Goal: Task Accomplishment & Management: Manage account settings

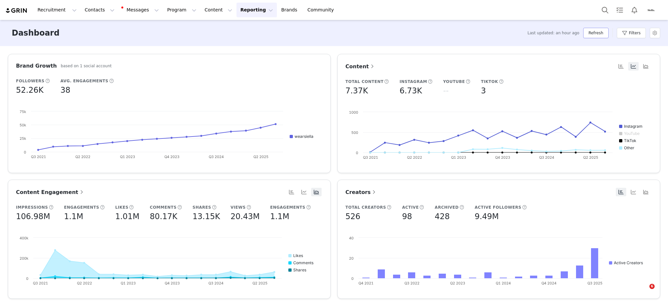
click at [592, 35] on button "Refresh" at bounding box center [596, 33] width 25 height 10
click at [589, 34] on button "Refresh" at bounding box center [596, 33] width 25 height 10
click at [593, 34] on button "Refresh" at bounding box center [596, 33] width 25 height 10
click at [599, 31] on button "Refresh" at bounding box center [596, 33] width 25 height 10
click at [163, 11] on button "Program Program" at bounding box center [181, 10] width 37 height 15
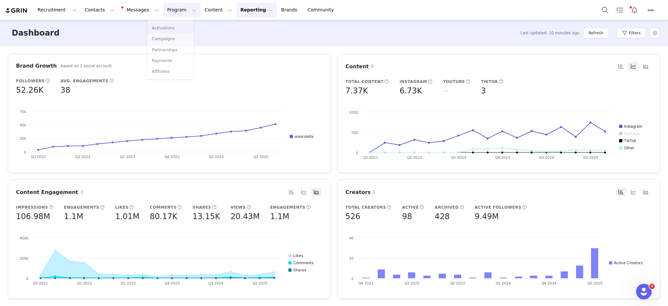
click at [164, 25] on p "Activations" at bounding box center [163, 28] width 23 height 6
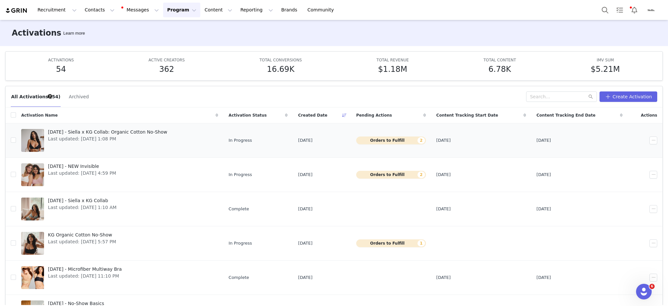
click at [59, 137] on span "Last updated: Sep 19, 2025 1:08 PM" at bounding box center [107, 138] width 119 height 7
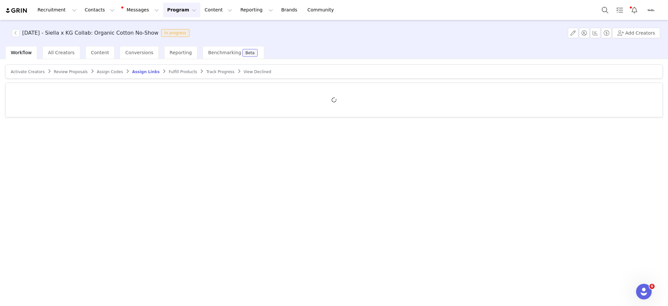
click at [20, 71] on span "Activate Creators" at bounding box center [28, 72] width 34 height 5
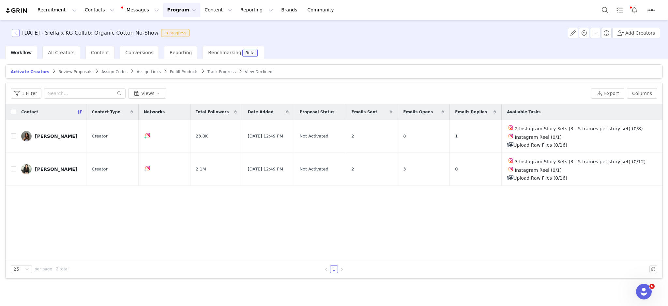
click at [16, 33] on button "button" at bounding box center [16, 33] width 8 height 8
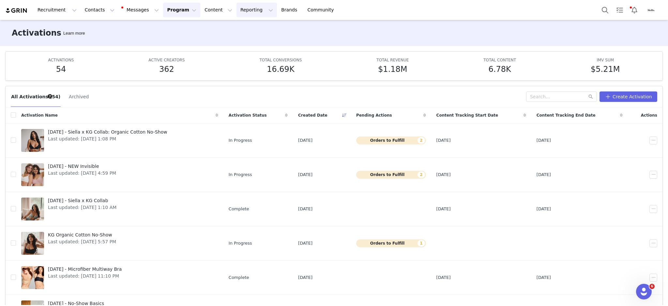
click at [237, 8] on button "Reporting Reporting" at bounding box center [257, 10] width 40 height 15
click at [233, 25] on p "Dashboard" at bounding box center [230, 28] width 25 height 7
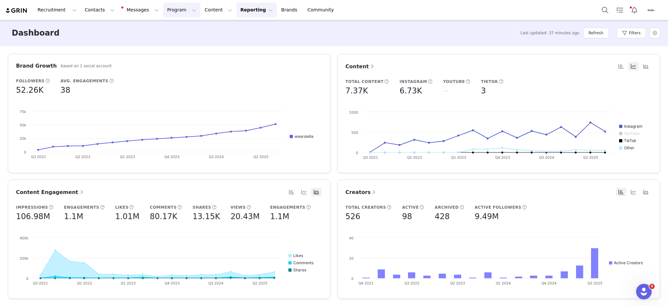
click at [168, 10] on button "Program Program" at bounding box center [181, 10] width 37 height 15
click at [174, 29] on p "Activations" at bounding box center [164, 28] width 25 height 7
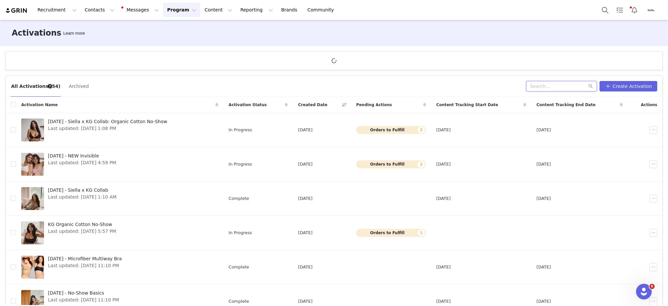
click at [546, 86] on input "text" at bounding box center [561, 86] width 71 height 10
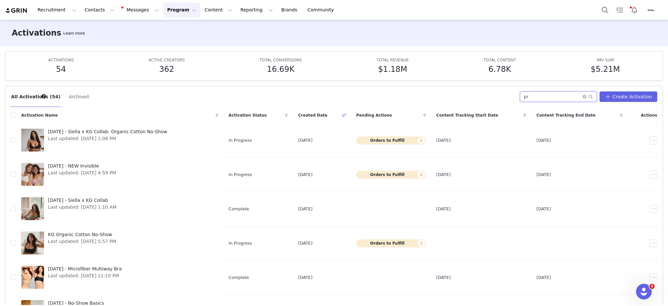
type input "pr"
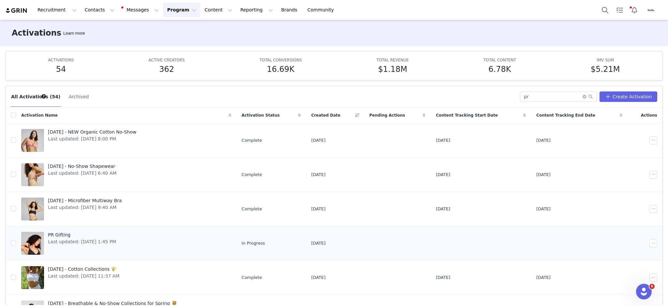
click at [86, 247] on div "PR Gifting Last updated: Aug 1, 2025 1:45 PM" at bounding box center [82, 243] width 76 height 26
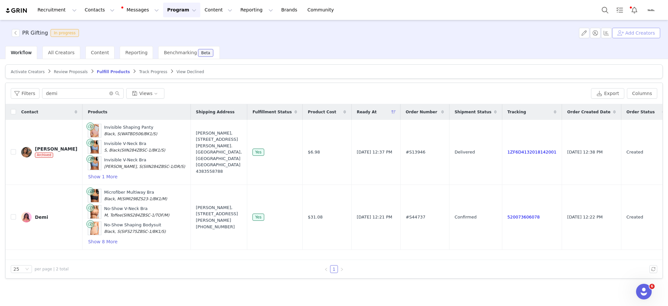
click at [632, 34] on button "Add Creators" at bounding box center [637, 33] width 48 height 10
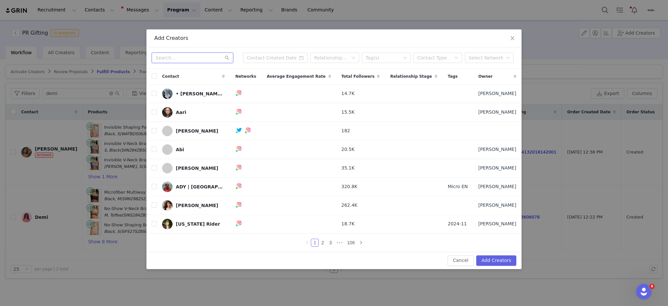
click at [176, 60] on input "text" at bounding box center [193, 58] width 82 height 10
type input "stefanie"
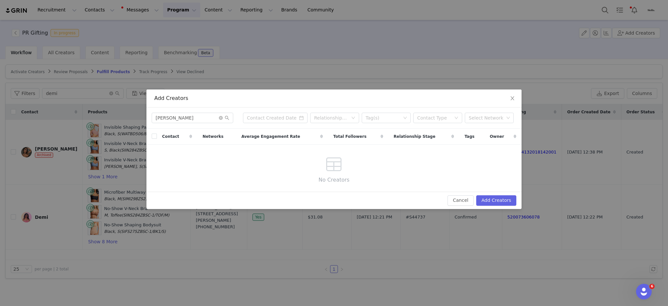
click at [329, 58] on div "Add Creators stefanie Relationship Stage Tag(s) Contact Type Select Network Con…" at bounding box center [334, 153] width 668 height 306
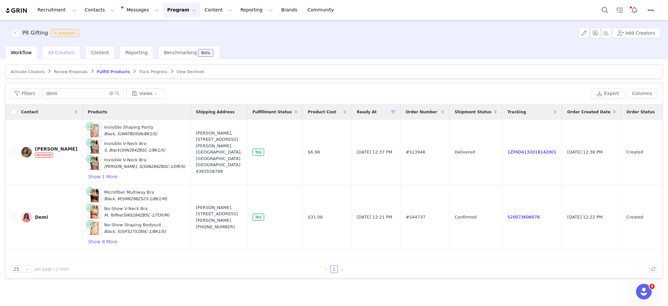
click at [58, 49] on div "All Creators" at bounding box center [61, 52] width 38 height 13
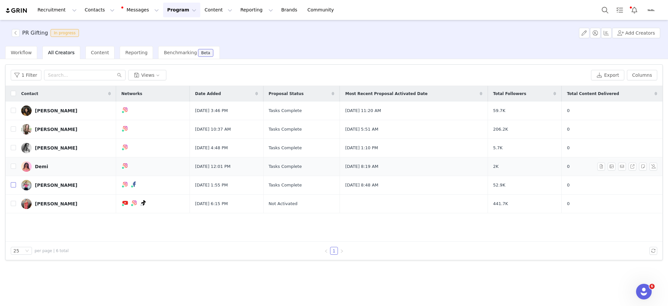
click at [12, 183] on input "checkbox" at bounding box center [13, 184] width 5 height 5
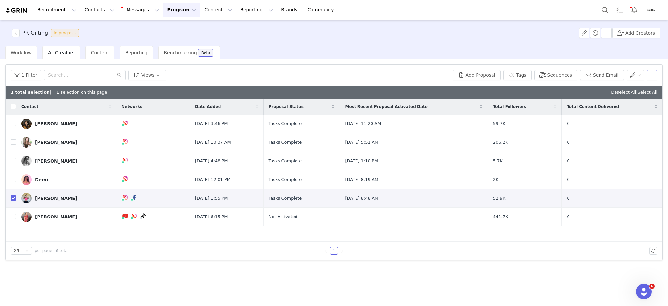
click at [654, 77] on button "button" at bounding box center [652, 75] width 10 height 10
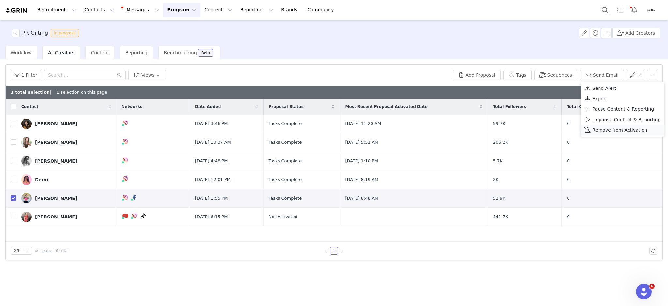
click at [603, 128] on span "Remove from Activation" at bounding box center [620, 129] width 55 height 7
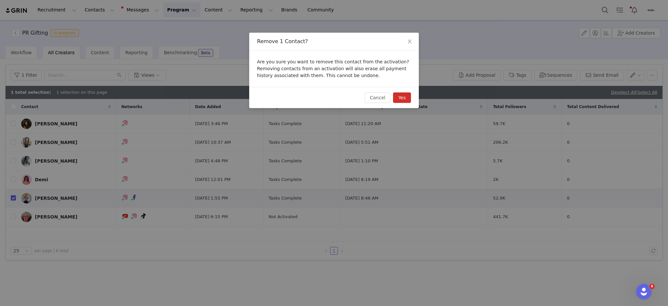
click at [406, 97] on button "Yes" at bounding box center [402, 97] width 18 height 10
checkbox input "false"
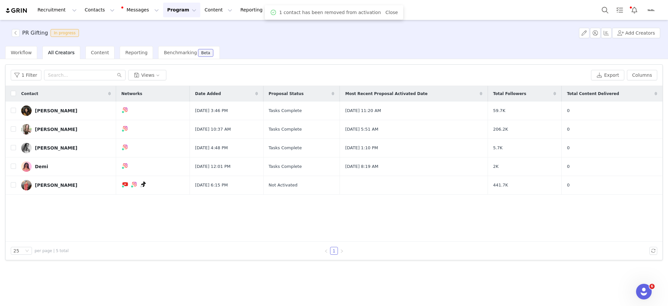
click at [450, 53] on div "Workflow All Creators Content Reporting Benchmarking Beta" at bounding box center [336, 52] width 663 height 13
click at [639, 30] on button "Add Creators" at bounding box center [637, 33] width 48 height 10
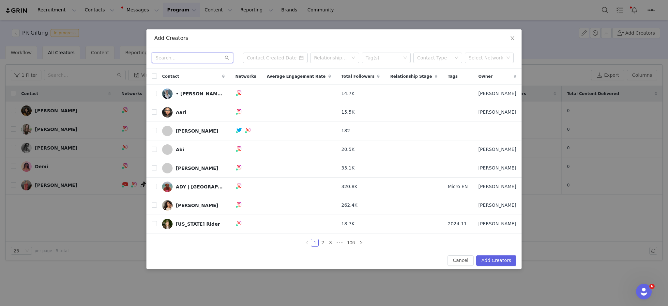
click at [182, 57] on input "text" at bounding box center [193, 58] width 82 height 10
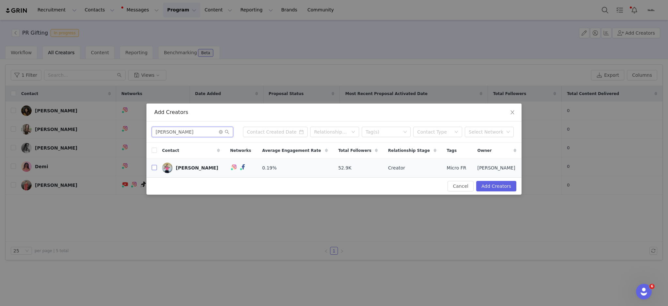
type input "stefanie"
click at [153, 166] on input "checkbox" at bounding box center [154, 167] width 5 height 5
checkbox input "true"
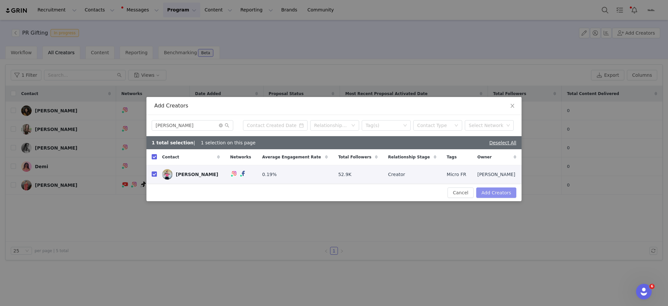
click at [499, 193] on button "Add Creators" at bounding box center [497, 192] width 40 height 10
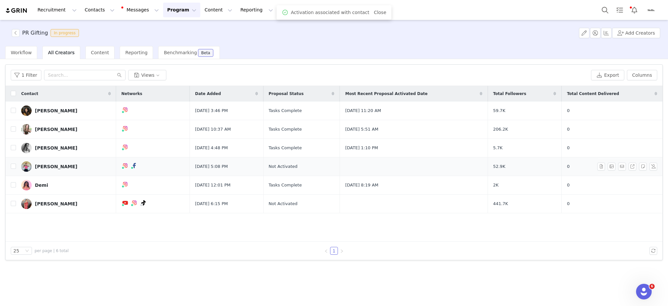
click at [44, 166] on div "[PERSON_NAME]" at bounding box center [56, 166] width 42 height 5
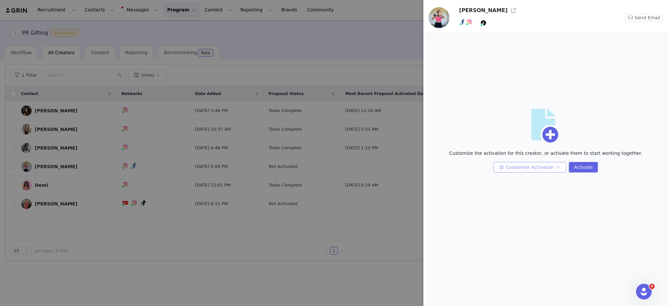
click at [520, 164] on button "Customize Activation" at bounding box center [530, 167] width 73 height 10
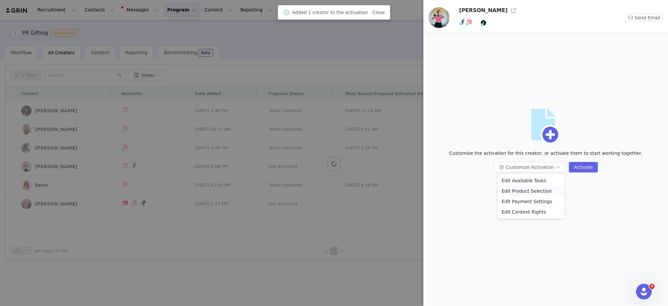
click at [526, 190] on li "Edit Product Selection" at bounding box center [531, 191] width 67 height 10
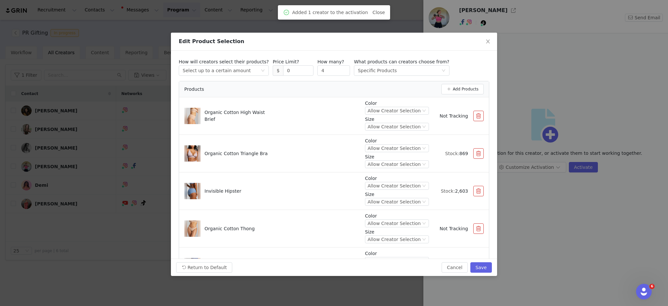
click at [474, 113] on button "button" at bounding box center [479, 116] width 10 height 10
click at [474, 148] on button "button" at bounding box center [479, 153] width 10 height 10
click at [474, 113] on button "button" at bounding box center [479, 116] width 10 height 10
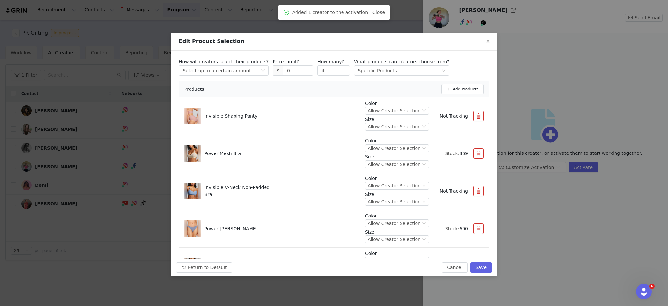
click at [474, 113] on button "button" at bounding box center [479, 116] width 10 height 10
click at [474, 148] on button "button" at bounding box center [479, 153] width 10 height 10
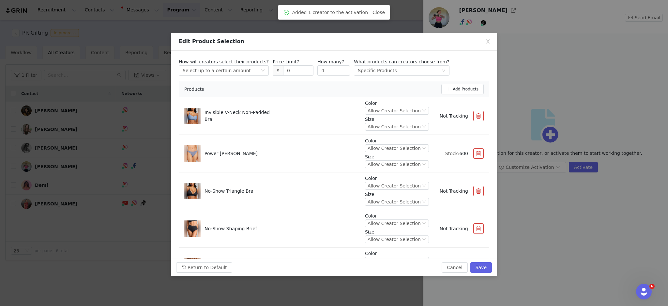
click at [474, 113] on button "button" at bounding box center [479, 116] width 10 height 10
click at [474, 148] on button "button" at bounding box center [479, 153] width 10 height 10
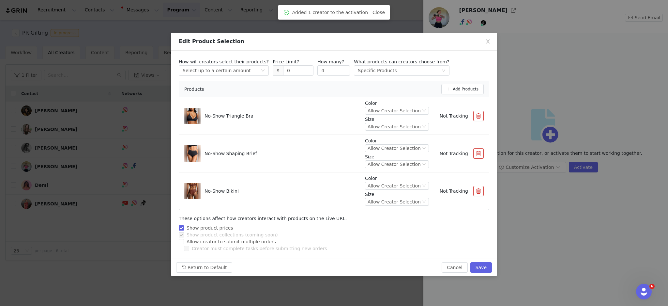
click at [474, 113] on button "button" at bounding box center [479, 116] width 10 height 10
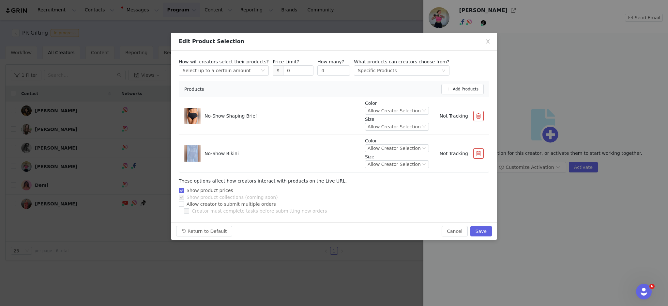
click at [471, 113] on div "Color Allow Creator Selection Size Allow Creator Selection Not Tracking" at bounding box center [424, 116] width 119 height 32
click at [477, 114] on button "button" at bounding box center [479, 116] width 10 height 10
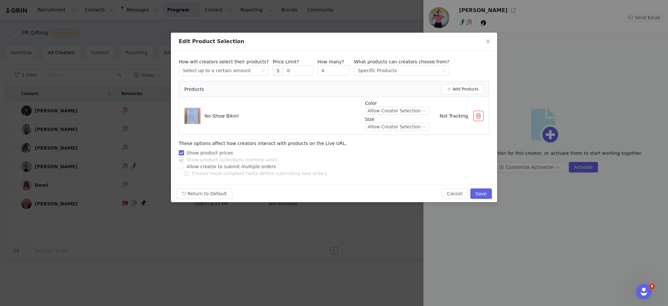
click at [479, 115] on button "button" at bounding box center [479, 116] width 10 height 10
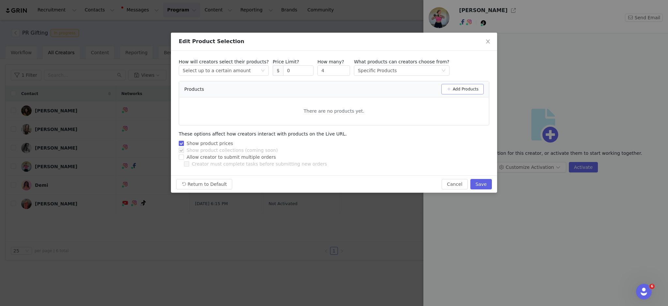
click at [466, 86] on button "Add Products" at bounding box center [463, 89] width 42 height 10
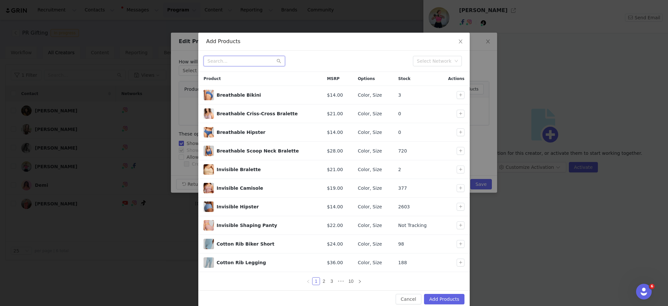
click at [225, 60] on input "text" at bounding box center [245, 61] width 82 height 10
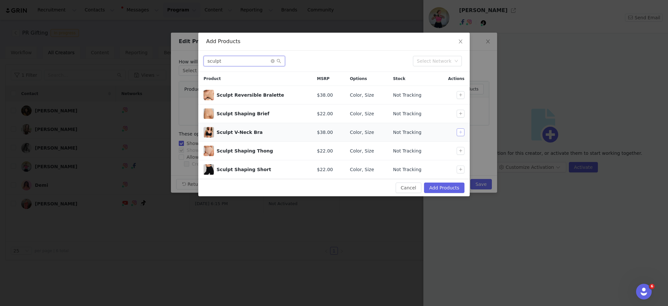
type input "sculpt"
click at [459, 130] on button "button" at bounding box center [461, 132] width 8 height 8
click at [462, 150] on button "button" at bounding box center [461, 151] width 8 height 8
click at [462, 169] on button "button" at bounding box center [461, 169] width 8 height 8
click at [448, 191] on button "Add Products" at bounding box center [444, 187] width 40 height 10
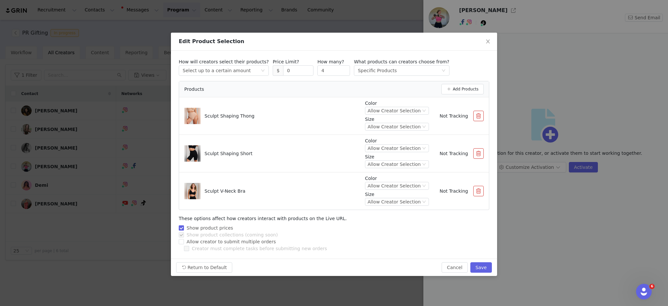
click at [484, 180] on div "How will creators select their products? Select method Select up to a certain a…" at bounding box center [334, 155] width 326 height 208
click at [479, 263] on button "Save" at bounding box center [482, 267] width 22 height 10
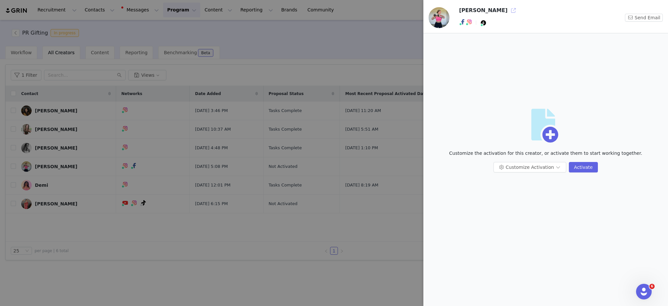
click at [508, 11] on button "button" at bounding box center [513, 10] width 10 height 10
click at [318, 25] on div at bounding box center [334, 153] width 668 height 306
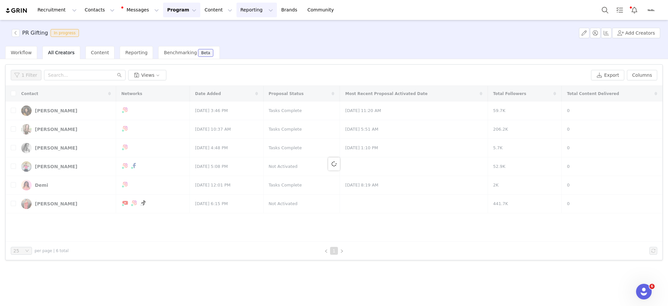
click at [237, 10] on button "Reporting Reporting" at bounding box center [257, 10] width 40 height 15
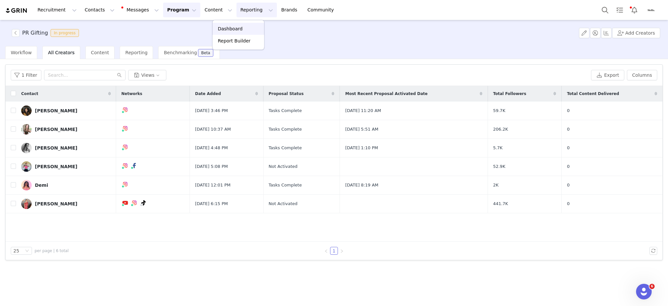
click at [234, 27] on p "Dashboard" at bounding box center [230, 28] width 25 height 7
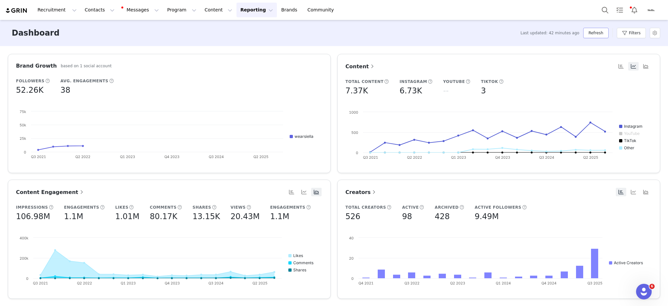
click at [599, 30] on button "Refresh" at bounding box center [596, 33] width 25 height 10
click at [607, 31] on button "Refresh" at bounding box center [596, 33] width 25 height 10
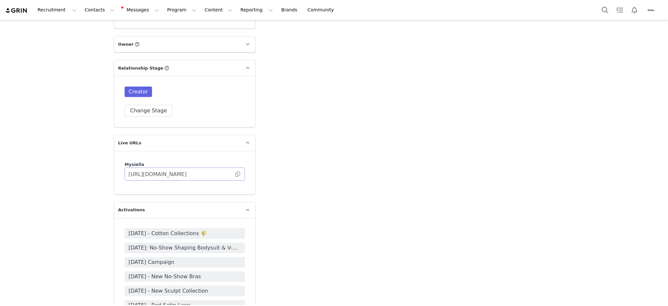
click at [235, 174] on span at bounding box center [238, 174] width 7 height 0
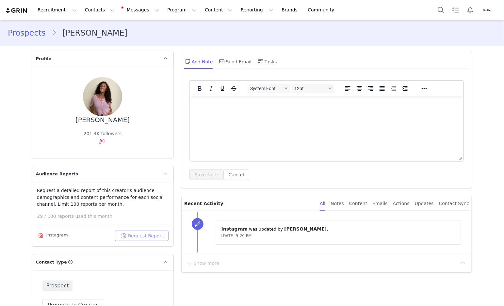
click at [134, 232] on button "Request Report" at bounding box center [142, 235] width 54 height 10
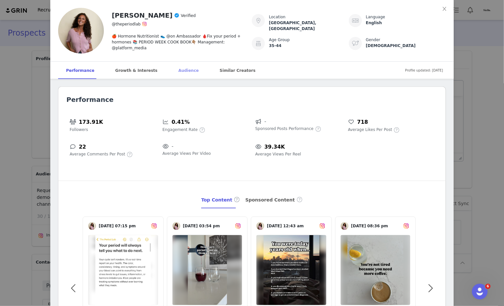
click at [179, 69] on div "Audience" at bounding box center [188, 71] width 36 height 18
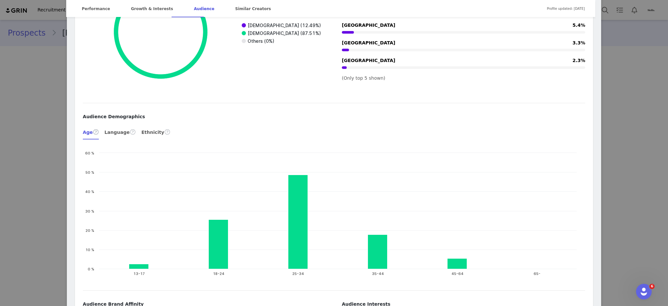
scroll to position [645, 0]
